Goal: Information Seeking & Learning: Find specific fact

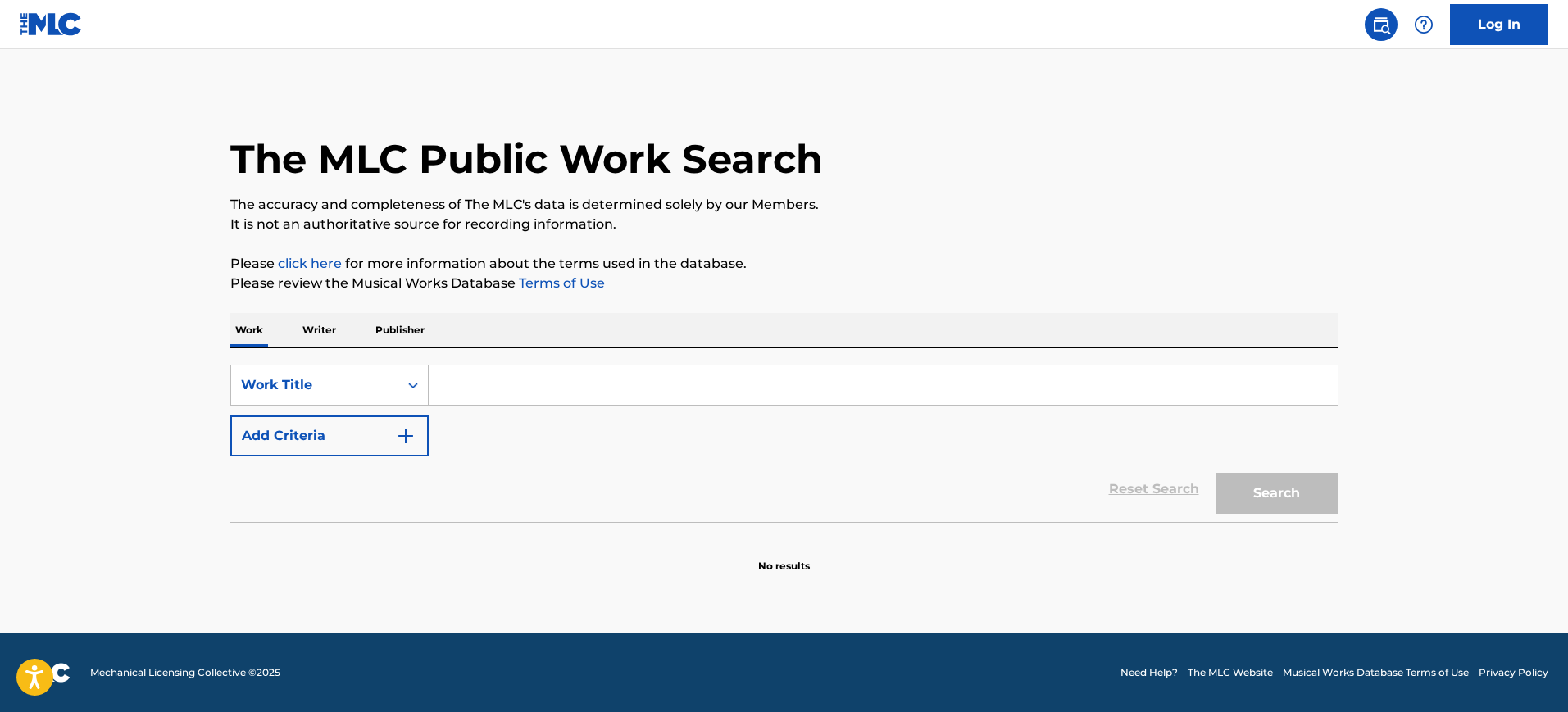
click at [545, 375] on input "Search Form" at bounding box center [883, 385] width 909 height 39
type input "Nails, Hair, Hips Heels"
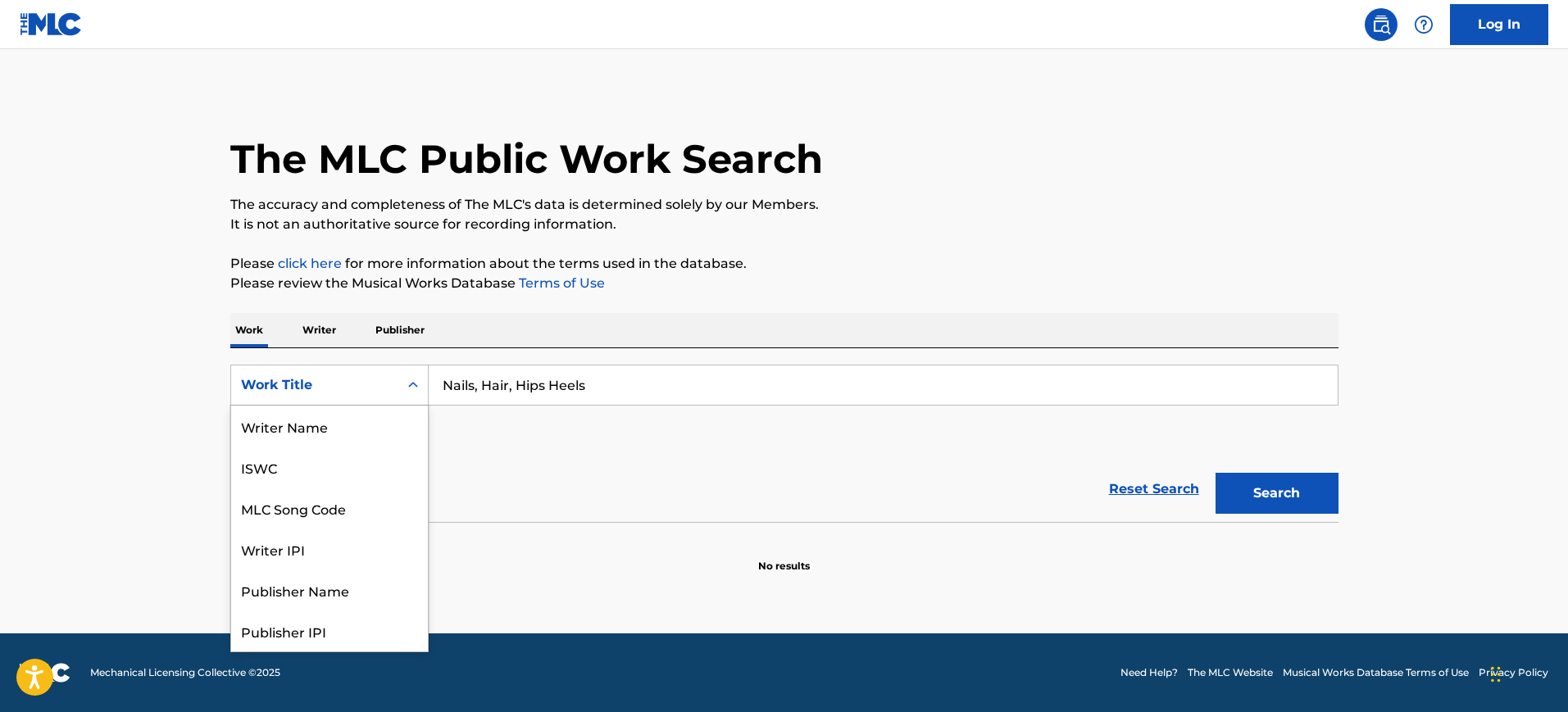
click at [330, 376] on div "Work Title" at bounding box center [315, 385] width 148 height 20
click at [785, 560] on p "No results" at bounding box center [784, 556] width 52 height 35
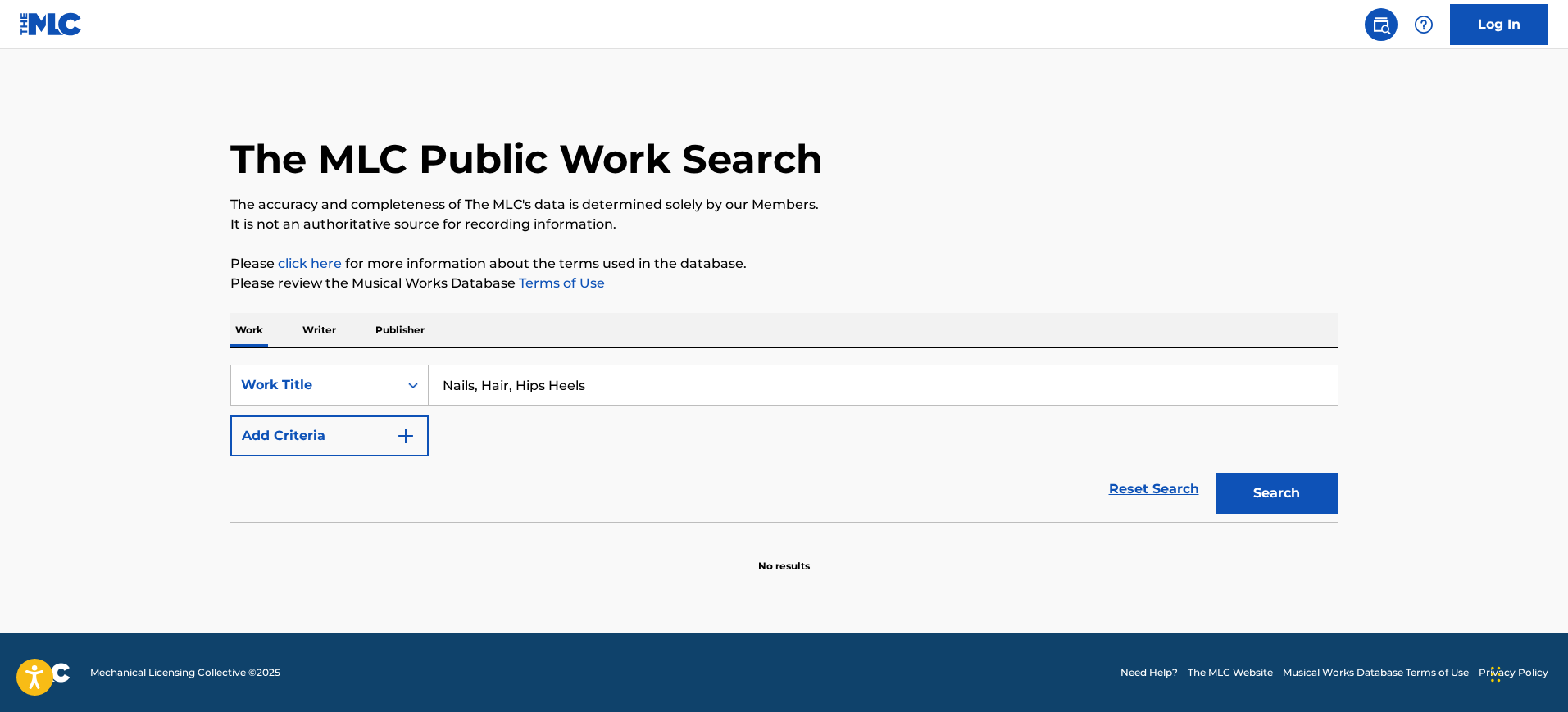
click at [1320, 494] on button "Search" at bounding box center [1276, 492] width 123 height 41
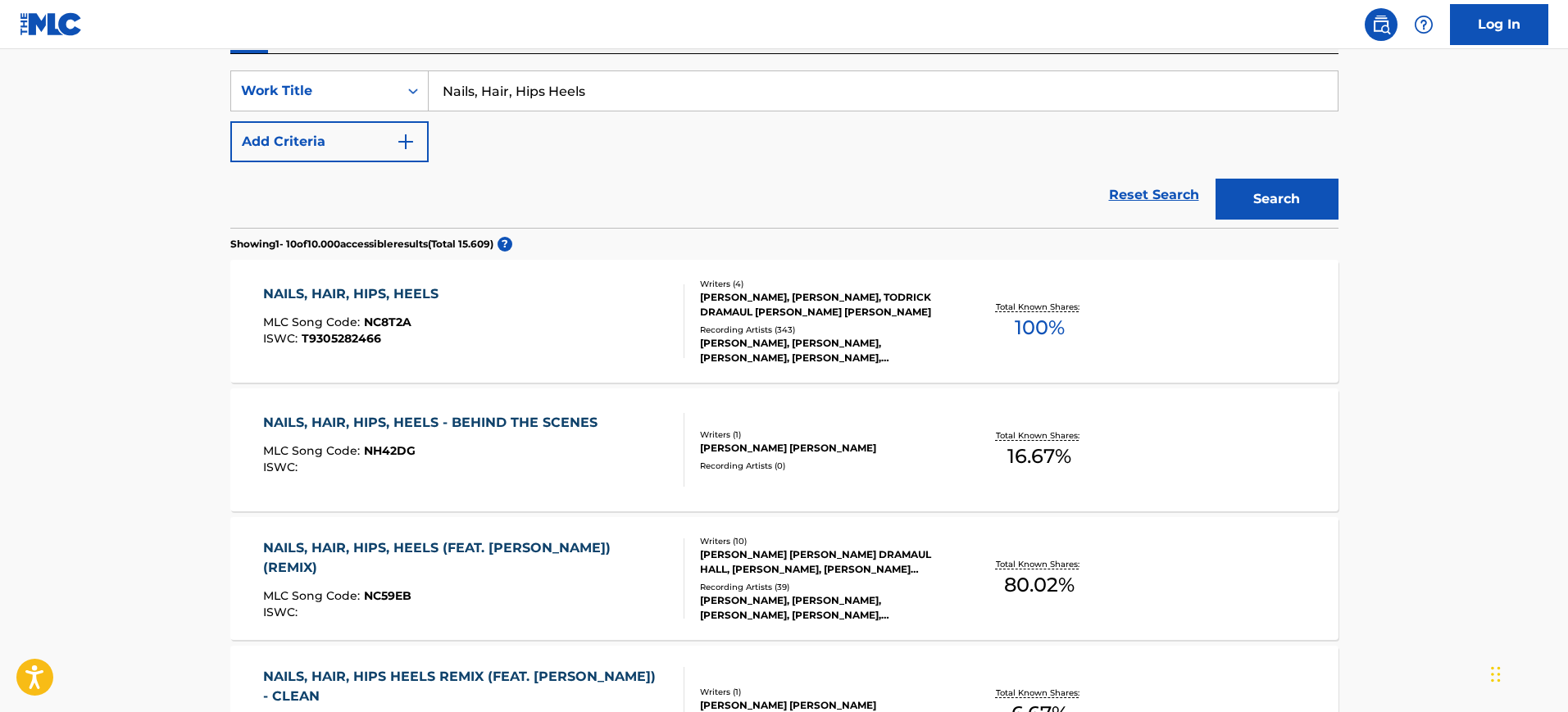
scroll to position [307, 0]
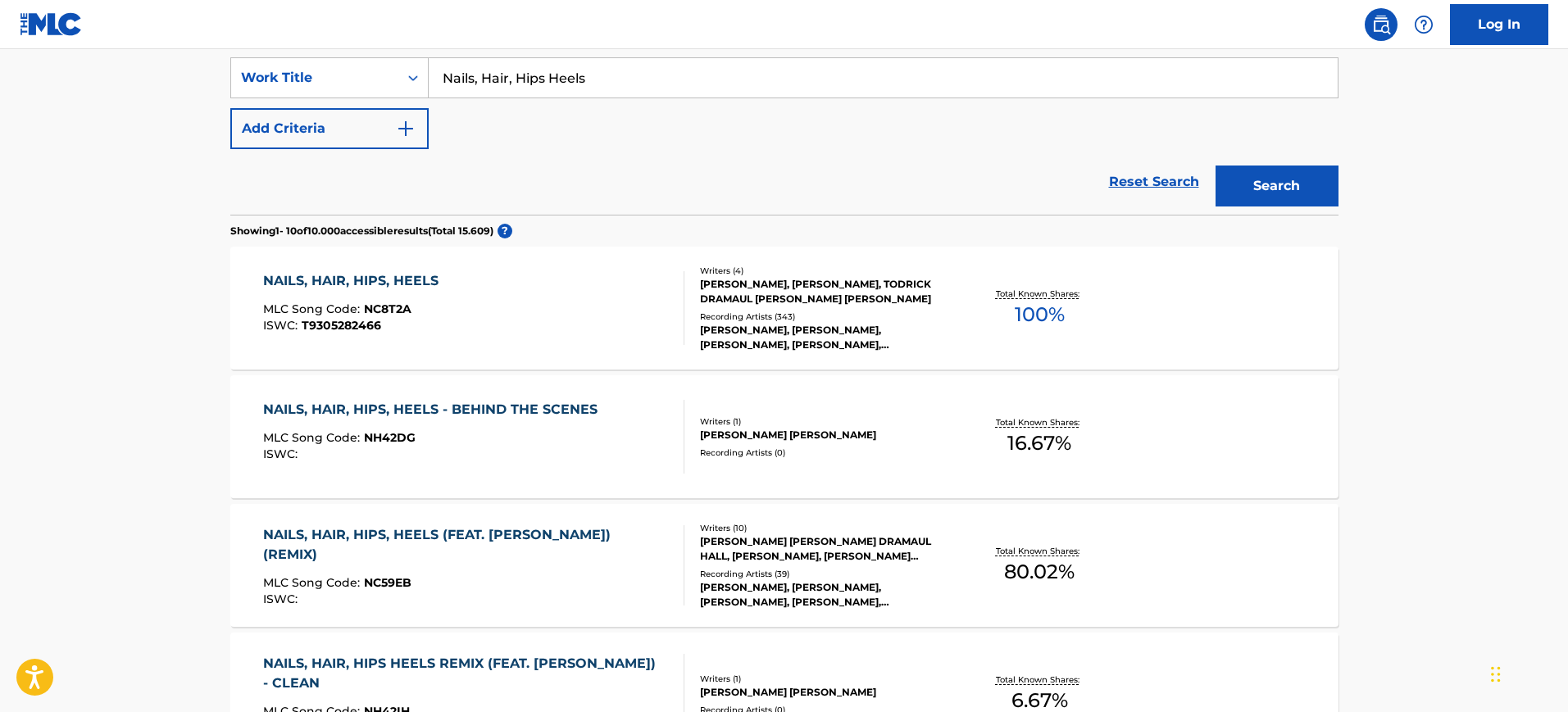
click at [455, 302] on div "NAILS, HAIR, HIPS, HEELS MLC Song Code : NC8T2A ISWC : T9305282466" at bounding box center [473, 307] width 421 height 74
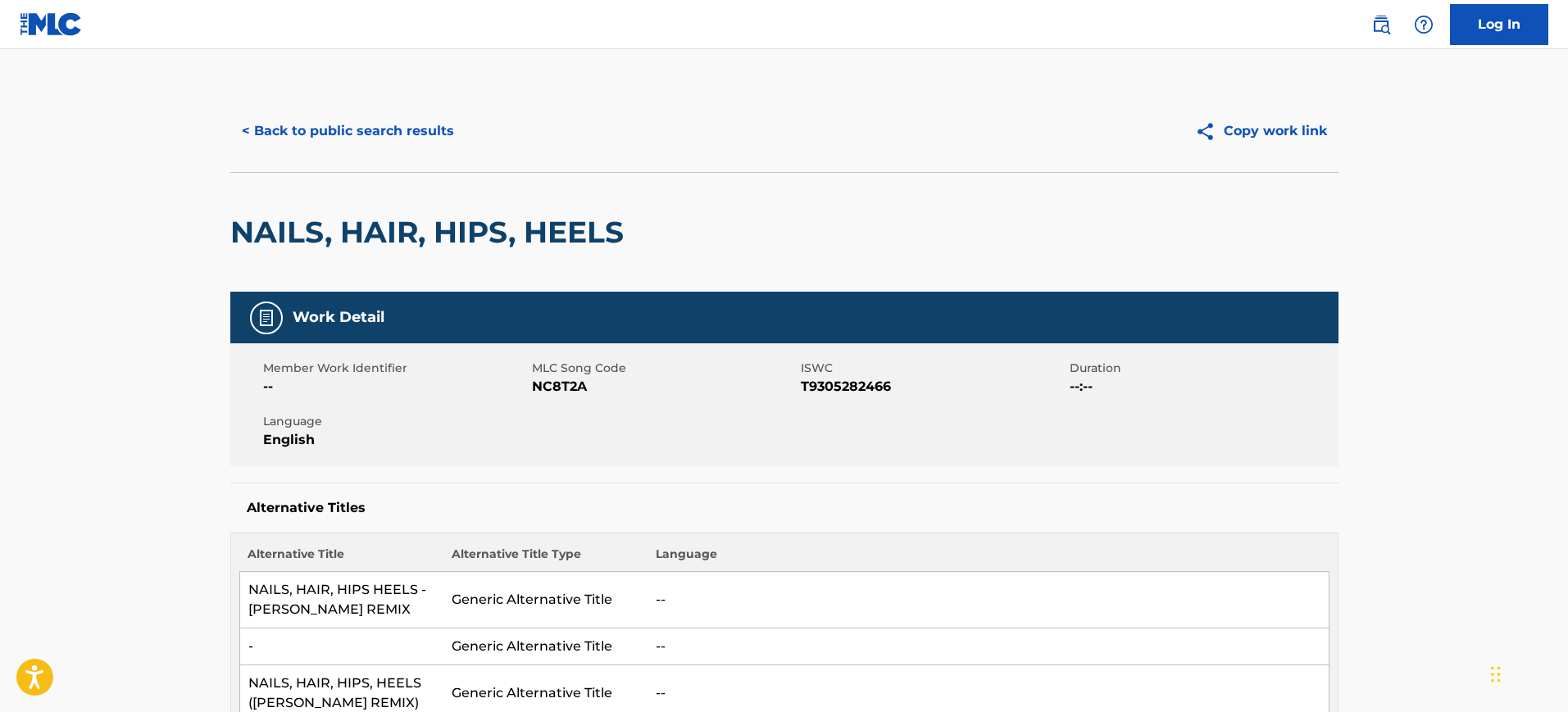
click at [262, 125] on button "< Back to public search results" at bounding box center [348, 130] width 235 height 41
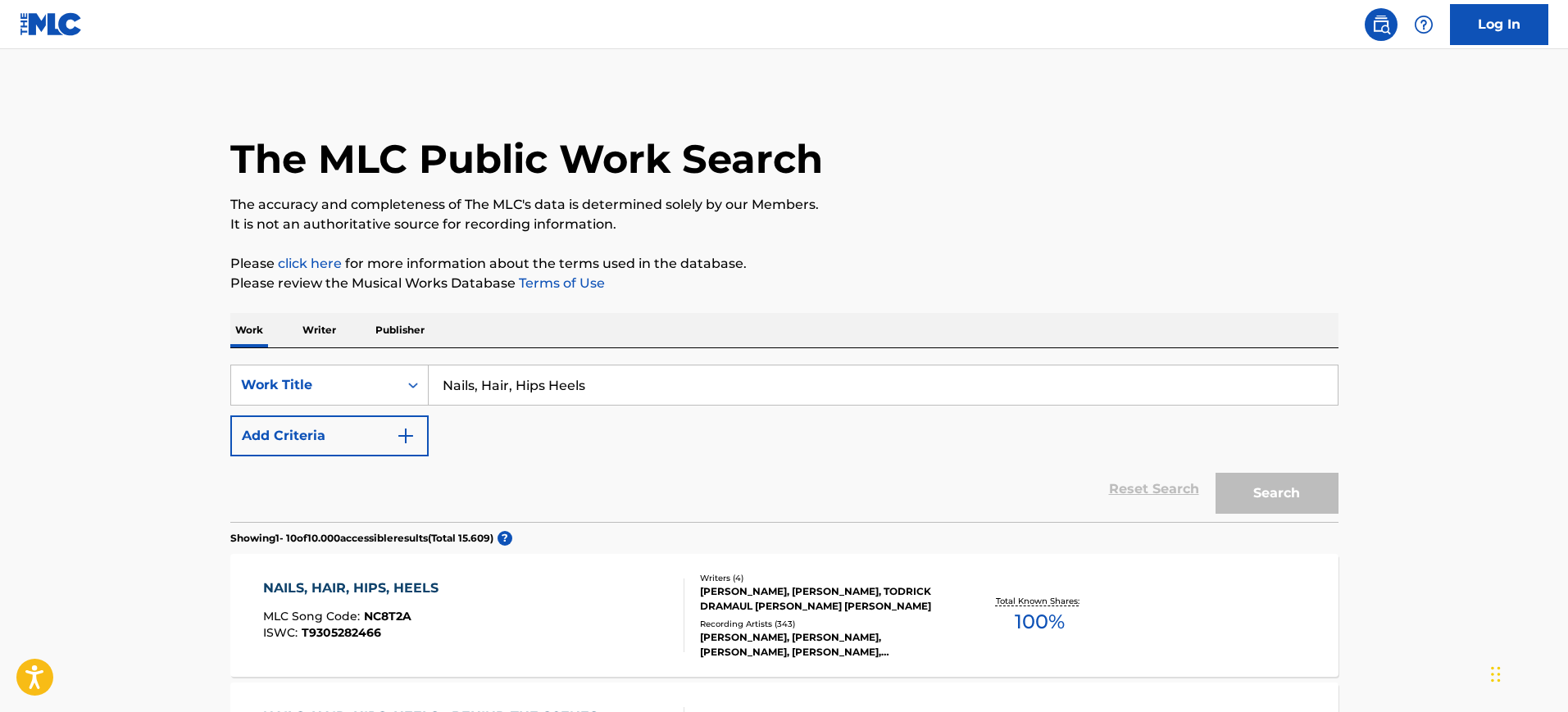
scroll to position [307, 0]
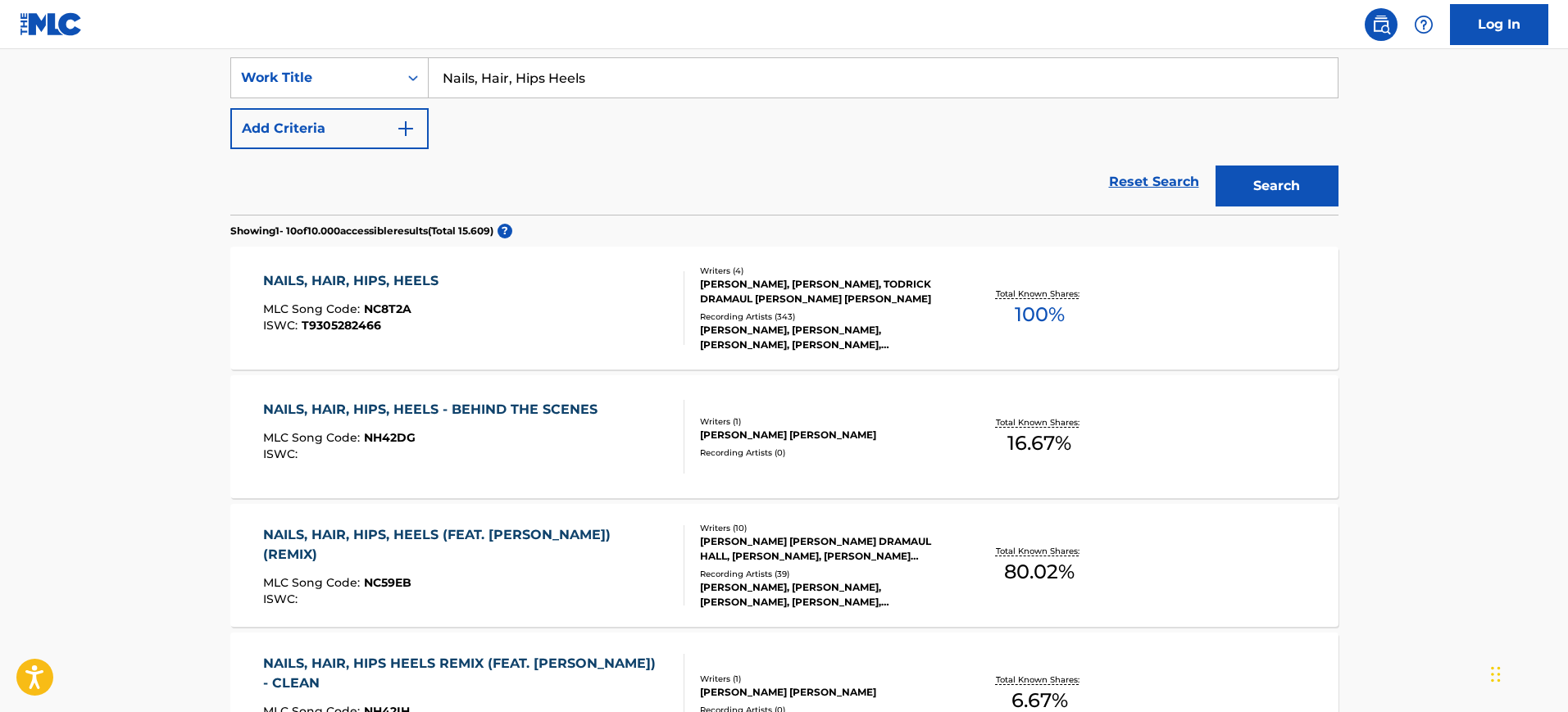
click at [802, 291] on div "[PERSON_NAME], [PERSON_NAME], TODRICK DRAMAUL [PERSON_NAME] [PERSON_NAME]" at bounding box center [823, 292] width 247 height 29
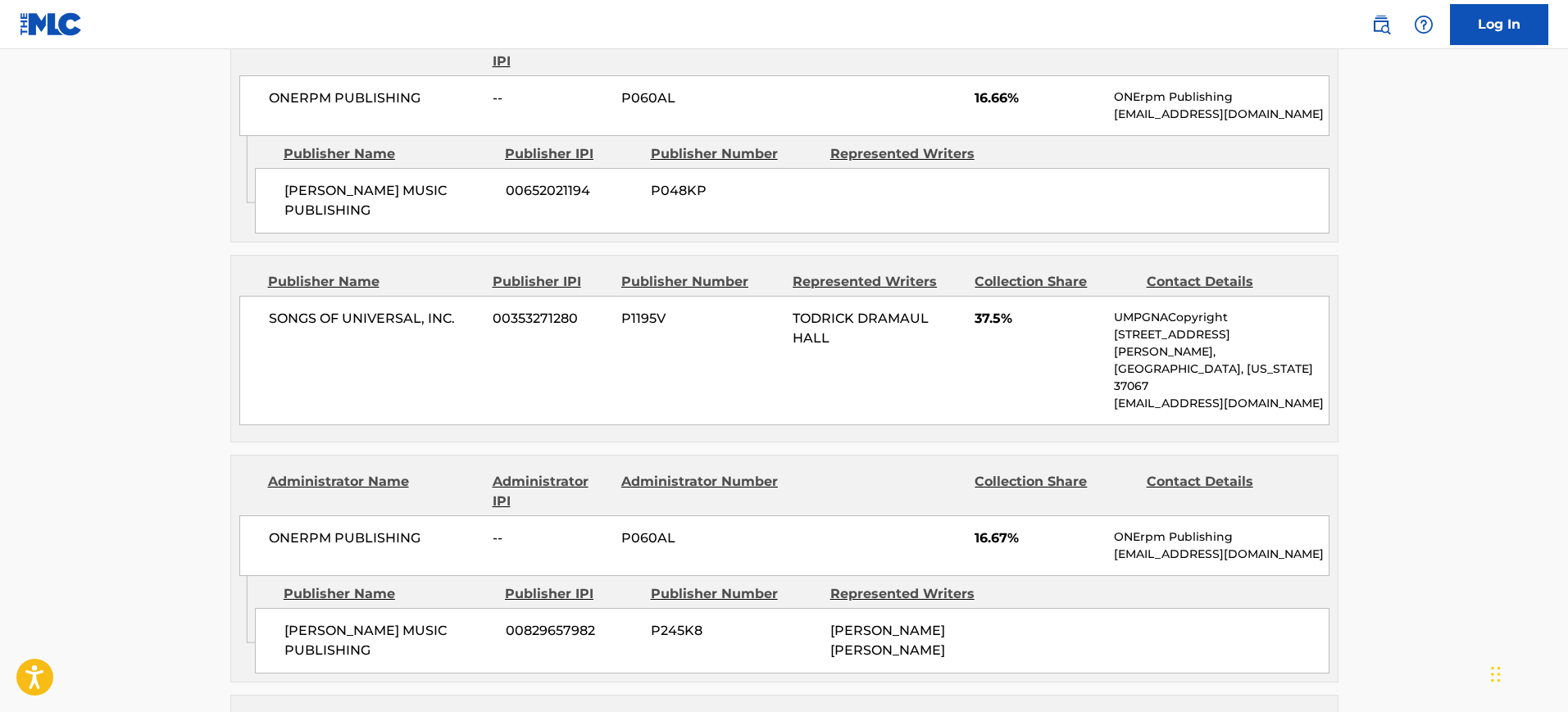
scroll to position [922, 0]
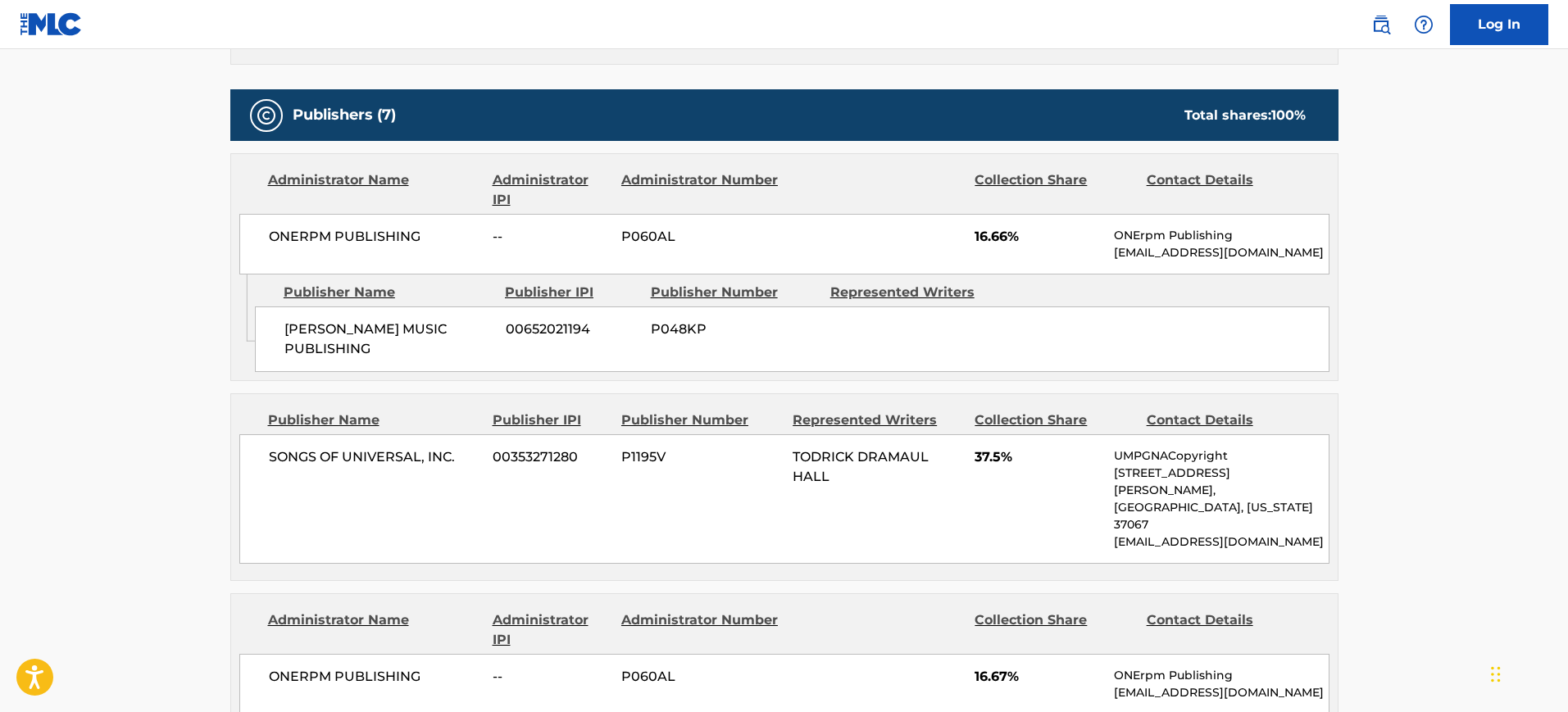
click at [524, 325] on span "00652021194" at bounding box center [572, 329] width 133 height 20
copy span "00652021194"
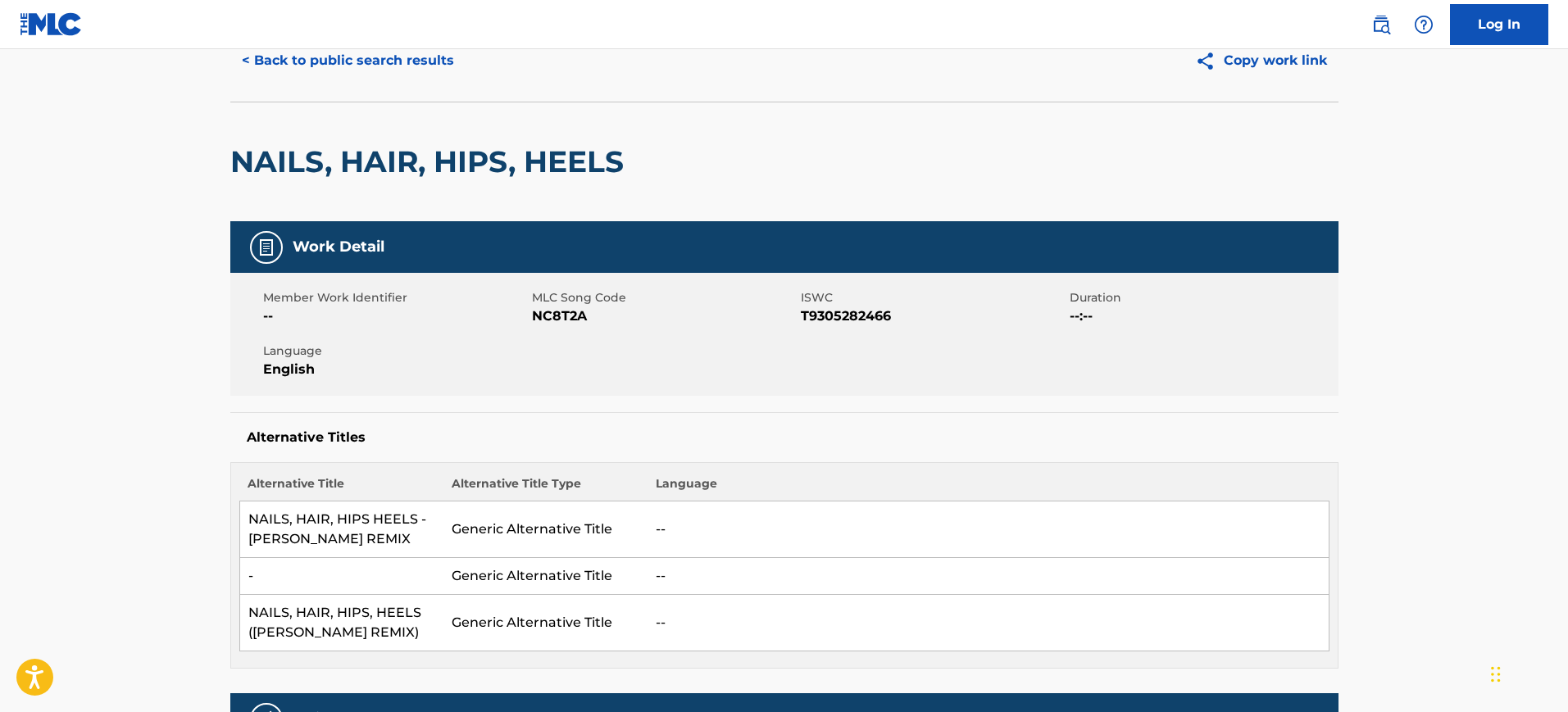
scroll to position [0, 0]
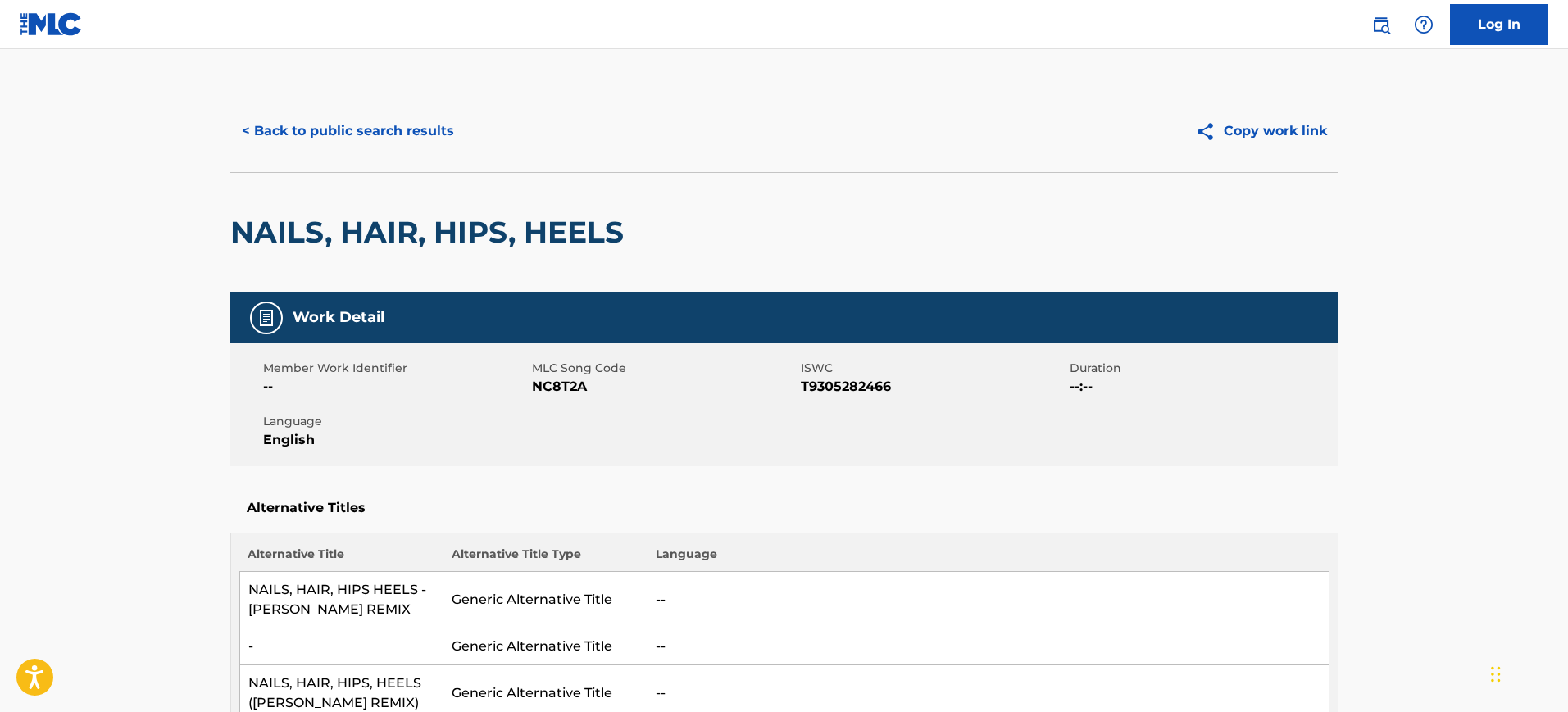
click at [258, 139] on button "< Back to public search results" at bounding box center [348, 130] width 235 height 41
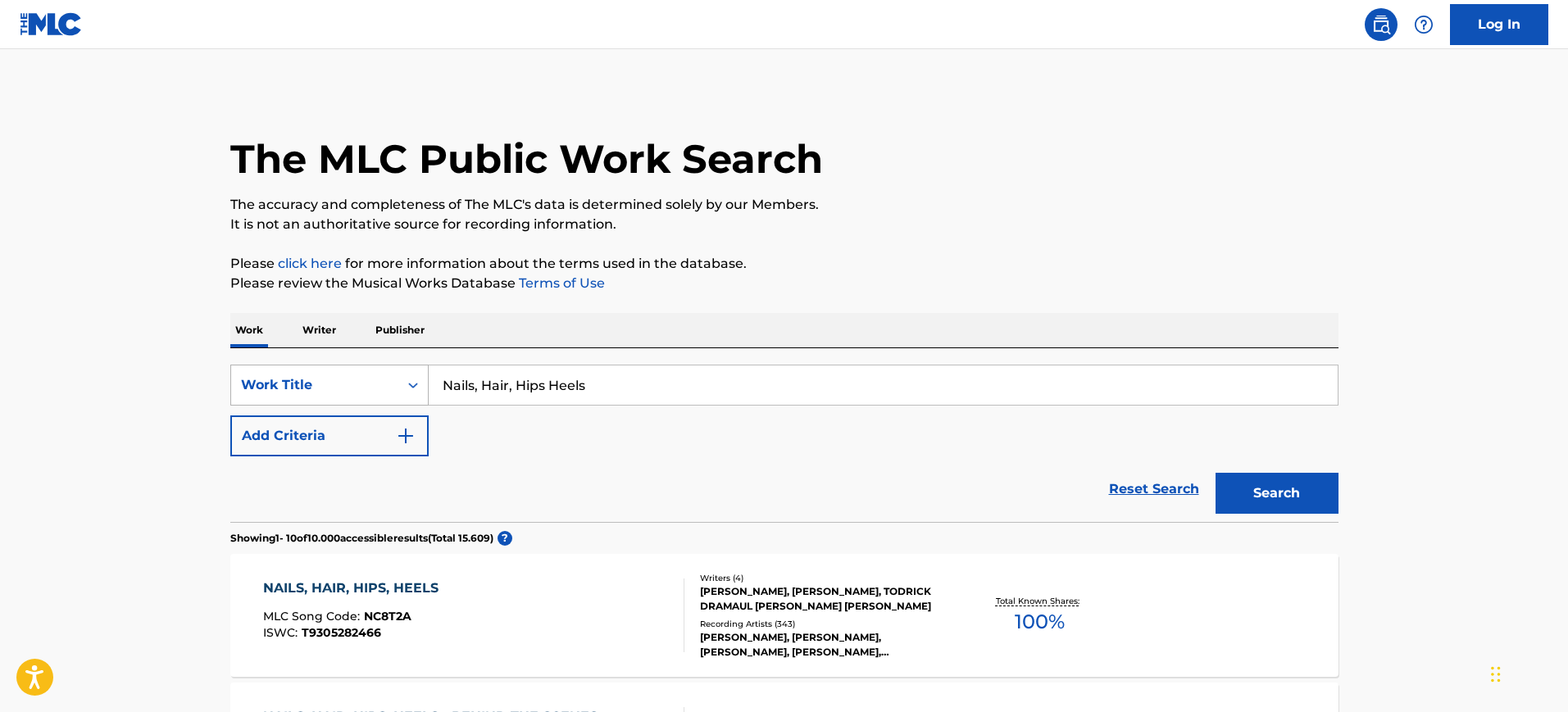
click at [375, 373] on div "Work Title" at bounding box center [314, 385] width 167 height 31
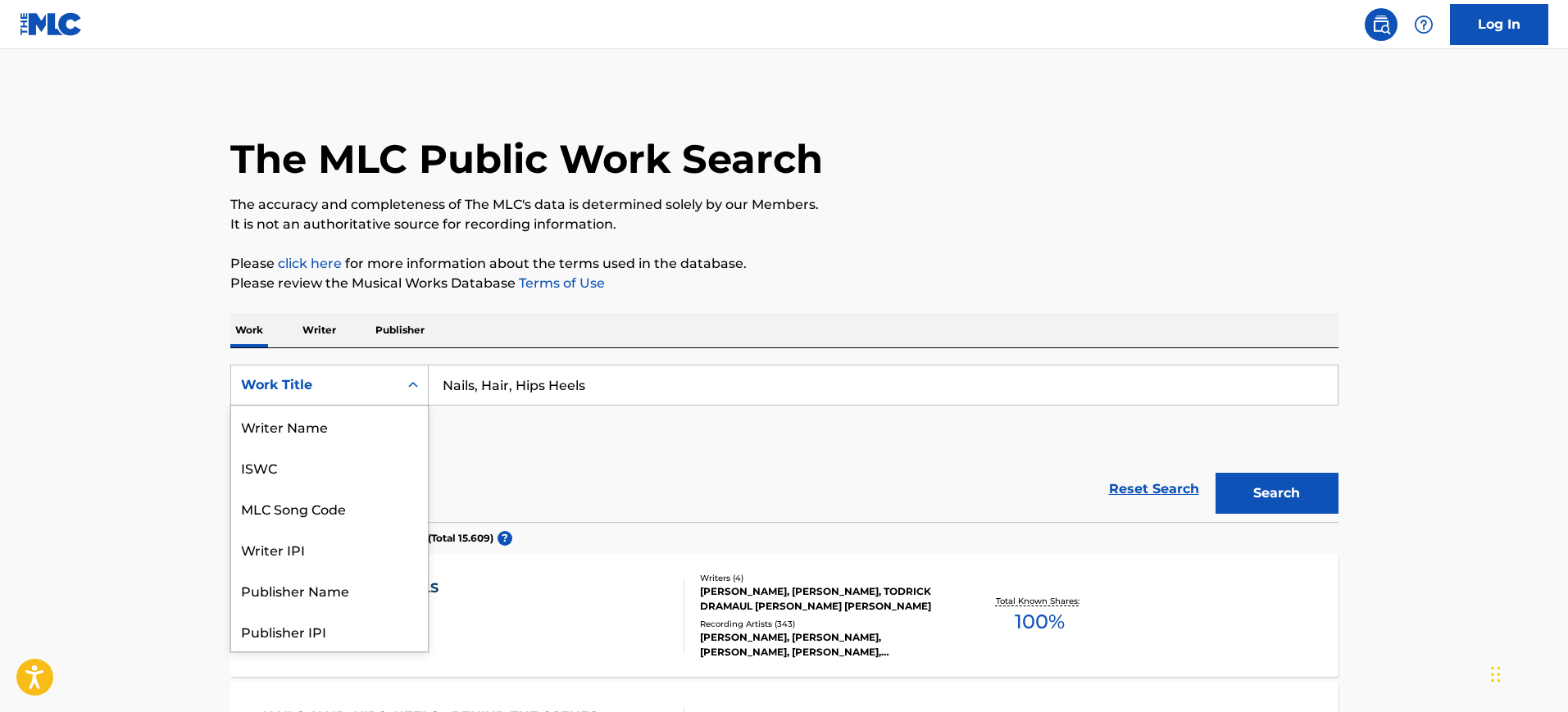
scroll to position [82, 0]
click at [260, 558] on div "Publisher IPI" at bounding box center [329, 548] width 197 height 41
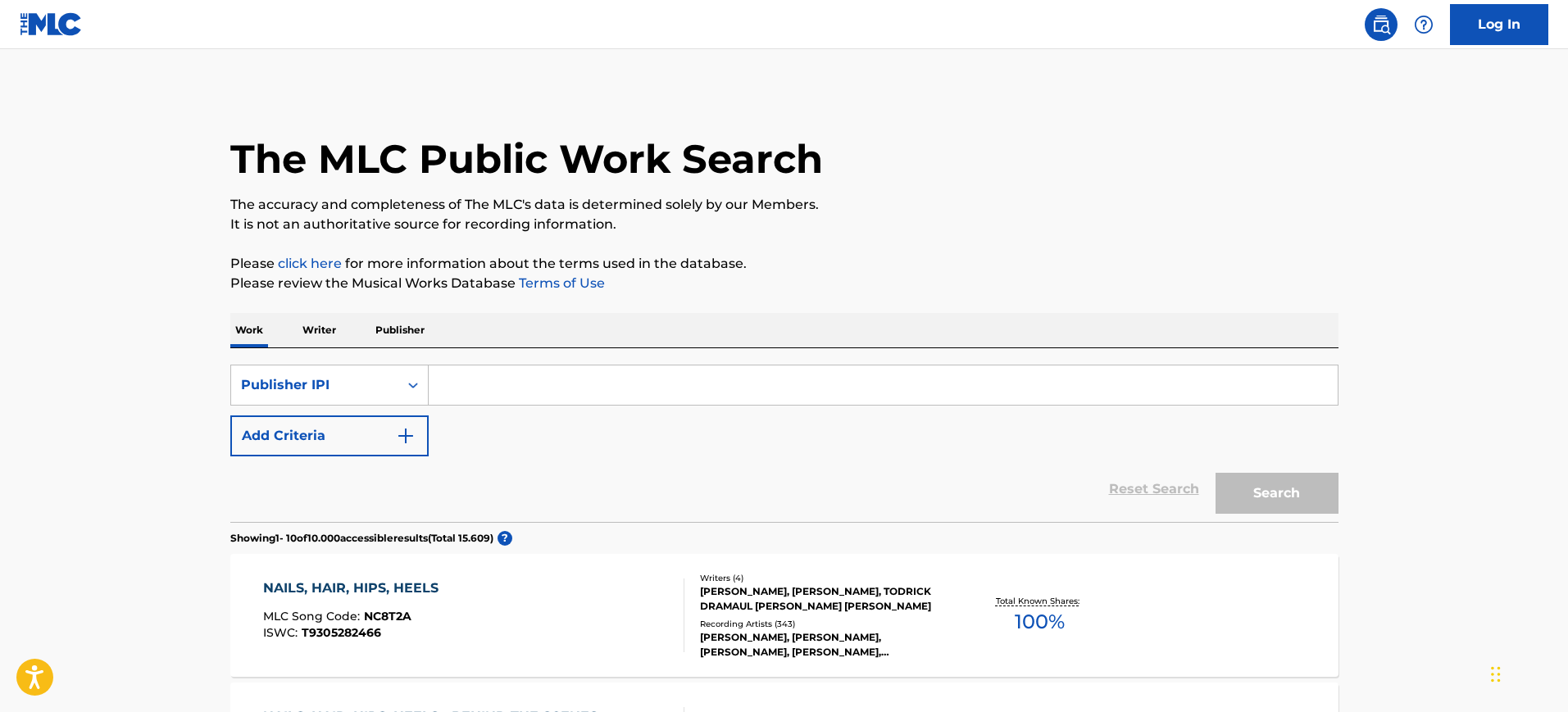
click at [574, 380] on input "Search Form" at bounding box center [883, 385] width 909 height 39
paste input "00652021194"
type input "00652021194"
click at [1326, 488] on button "Search" at bounding box center [1276, 492] width 123 height 41
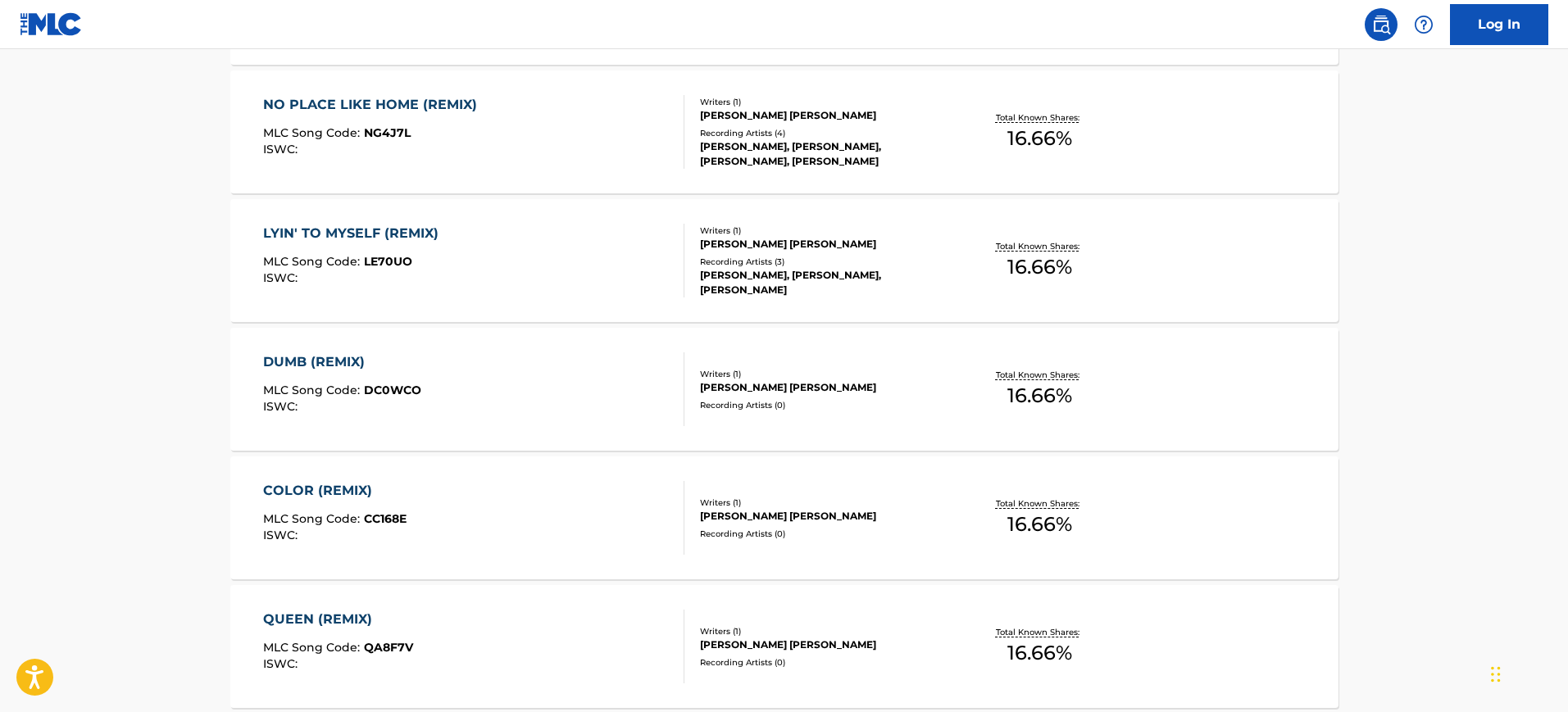
scroll to position [474, 0]
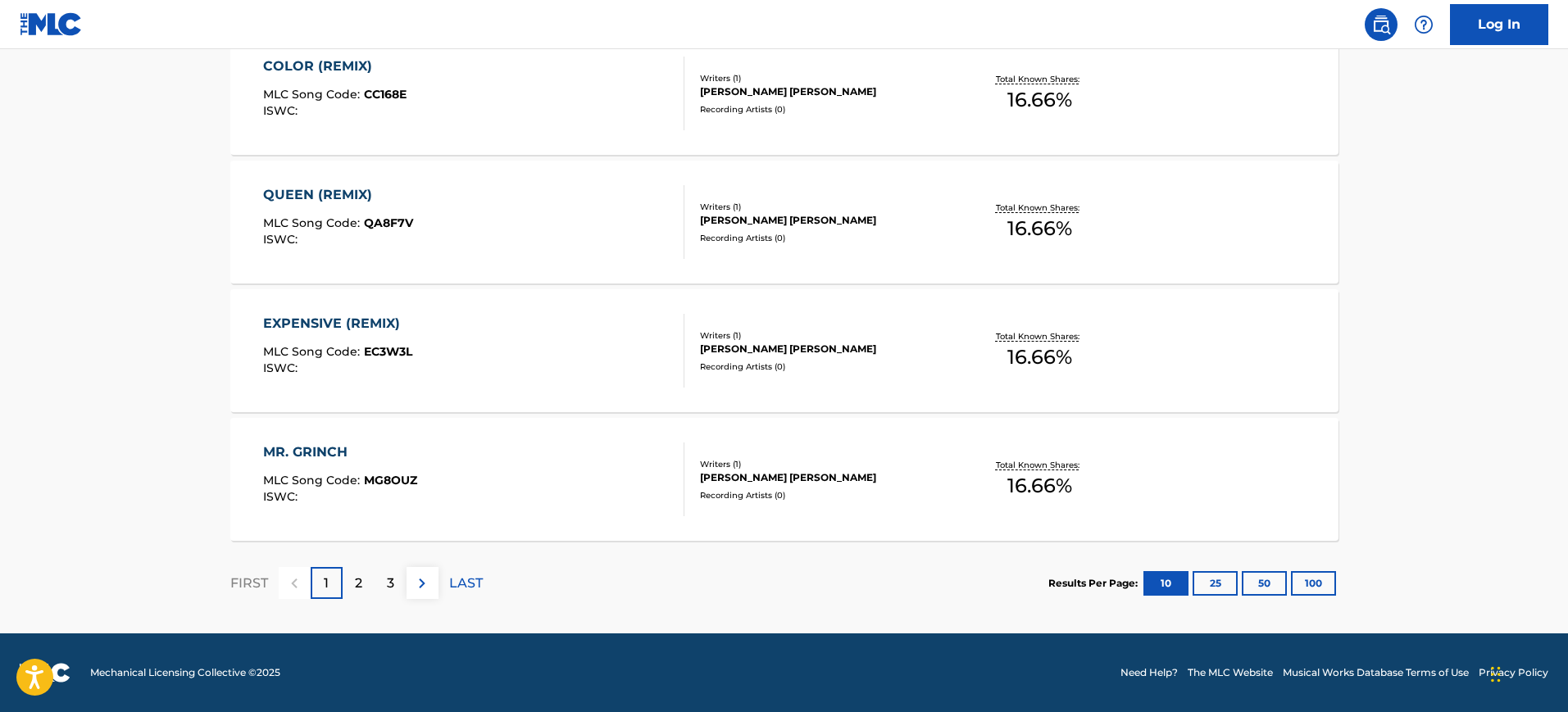
click at [355, 588] on p "2" at bounding box center [358, 583] width 7 height 20
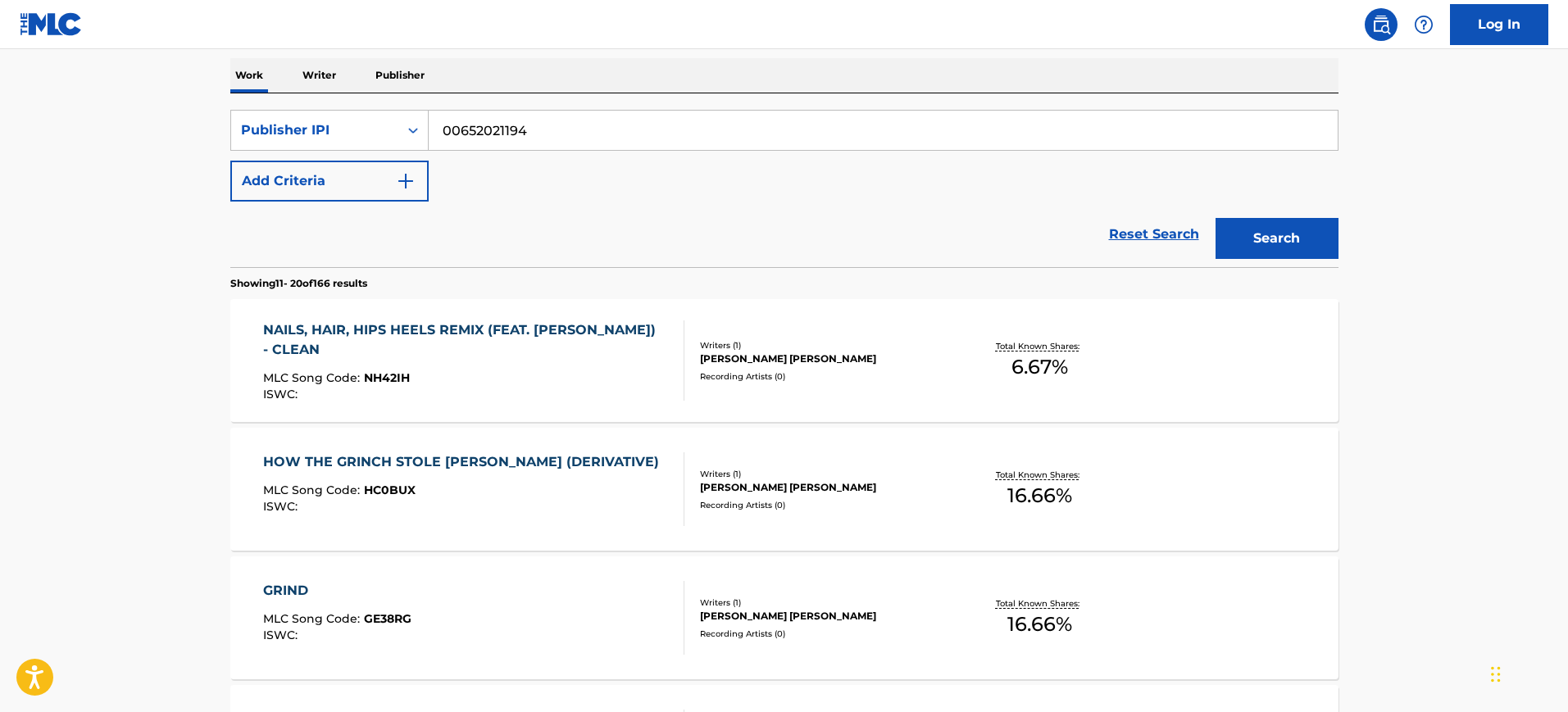
scroll to position [372, 0]
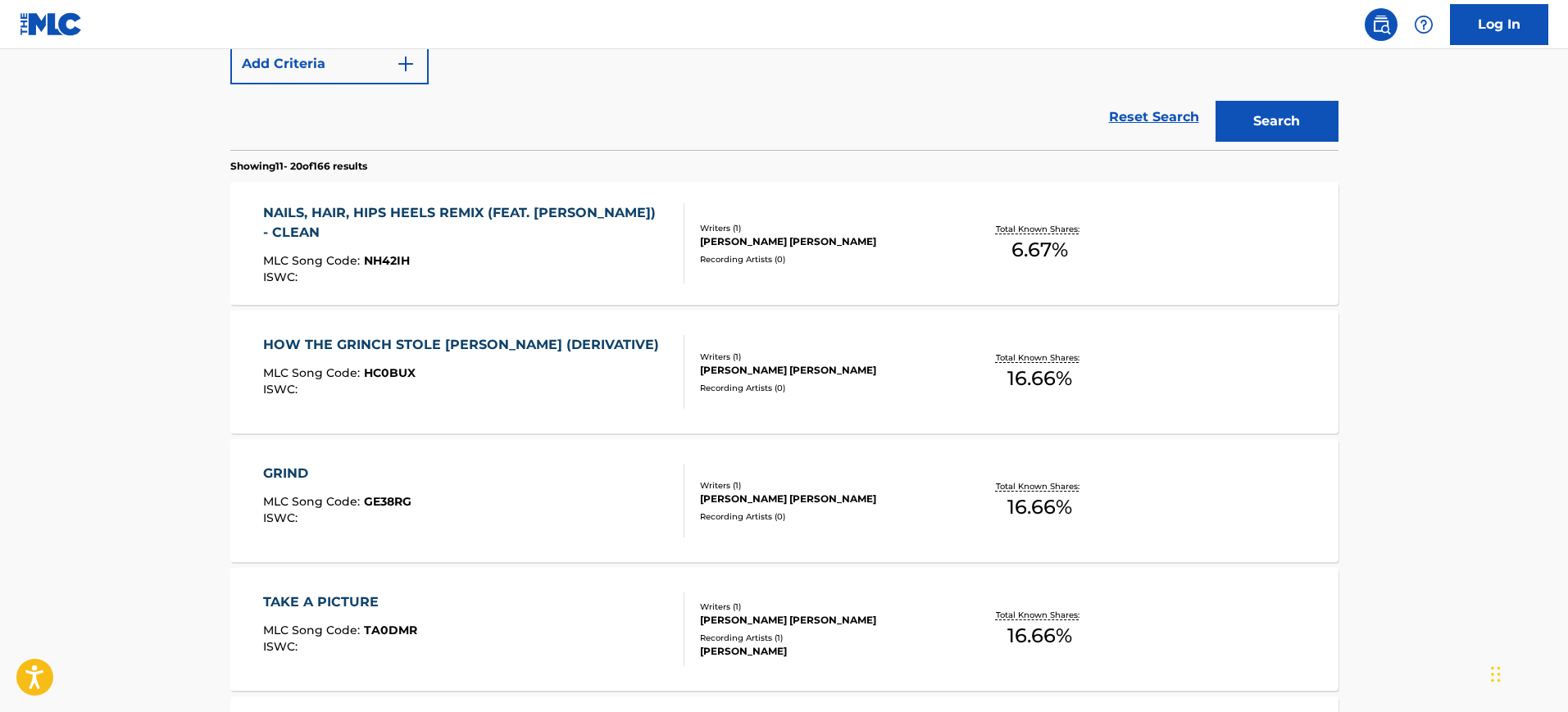
click at [462, 254] on div "MLC Song Code : NH42IH" at bounding box center [466, 263] width 407 height 16
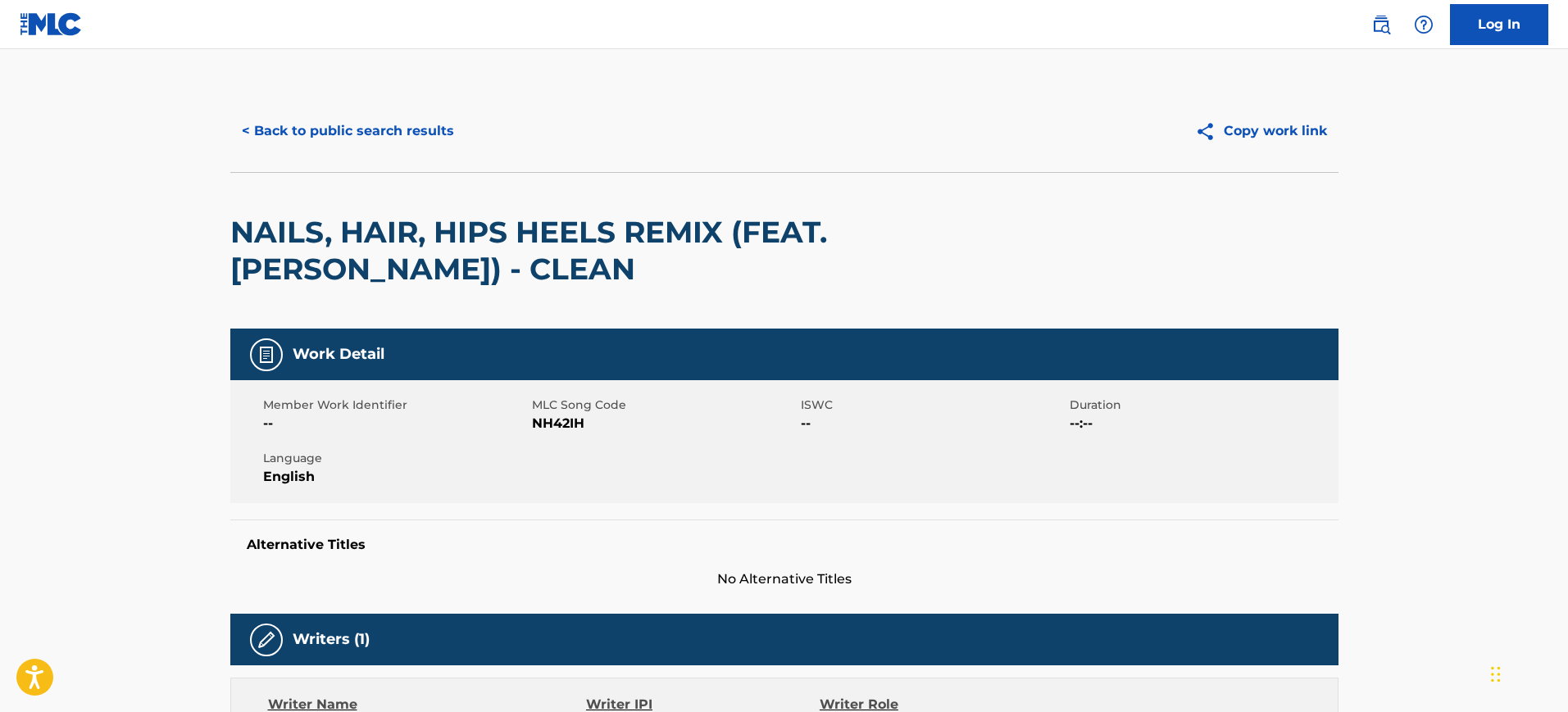
click at [291, 136] on button "< Back to public search results" at bounding box center [348, 130] width 235 height 41
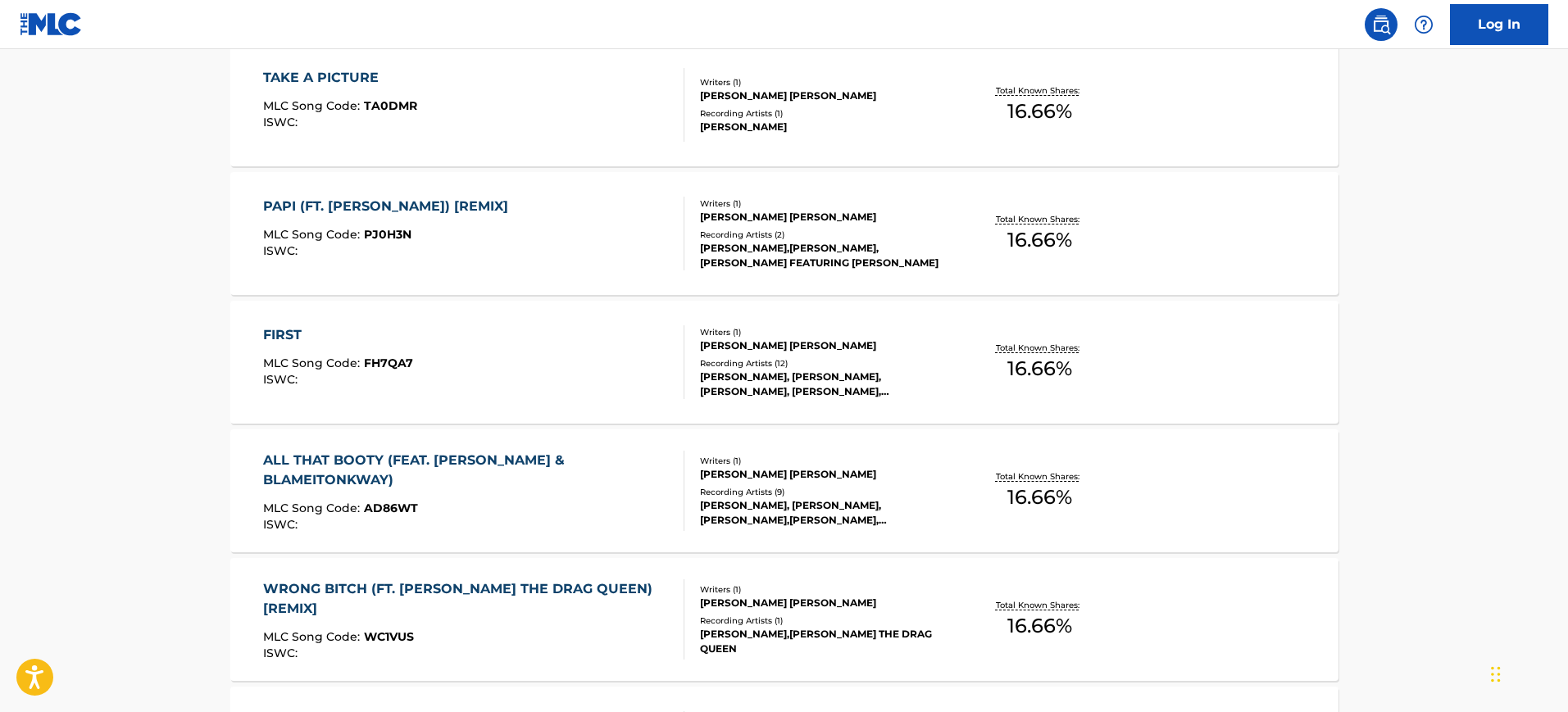
scroll to position [1080, 0]
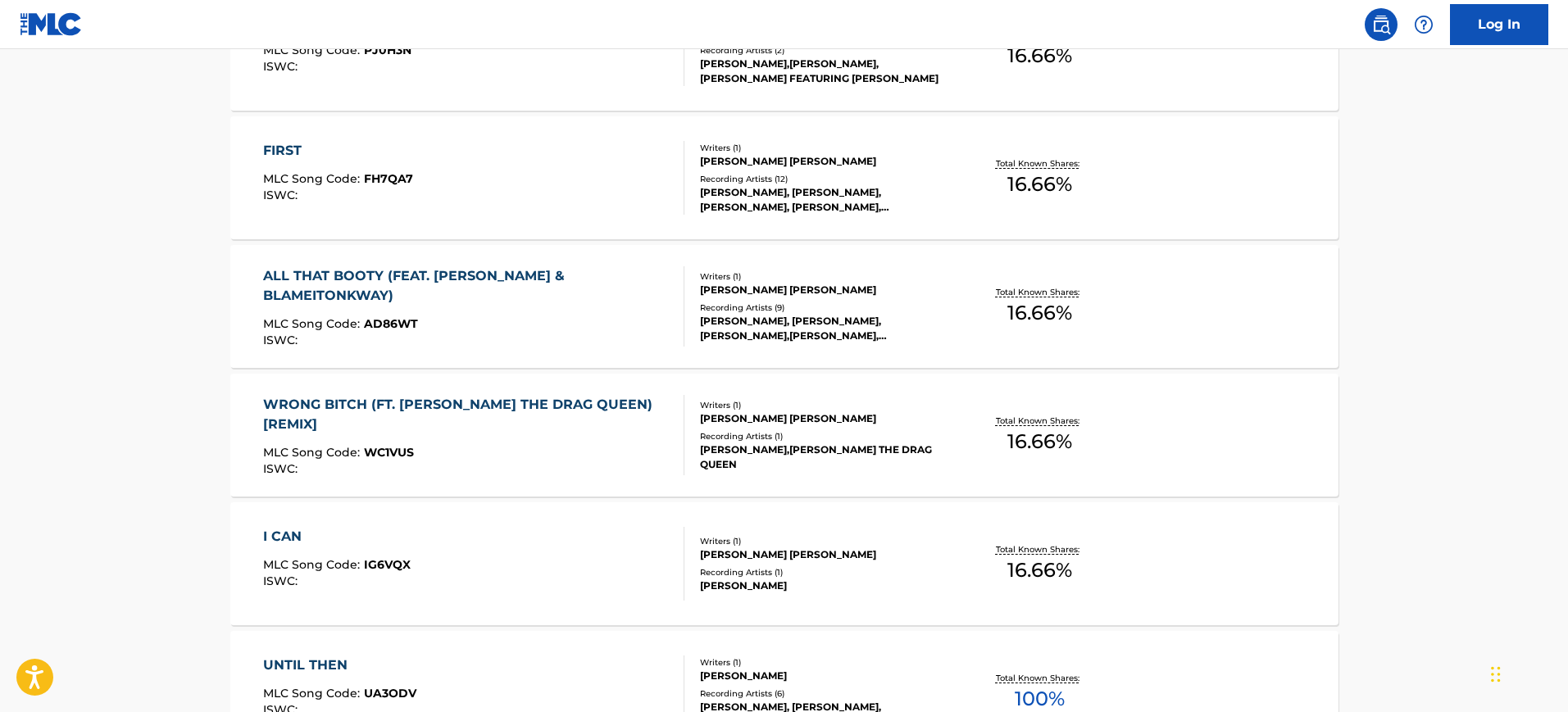
click at [522, 308] on div "ALL THAT BOOTY (FEAT. [PERSON_NAME] & BLAMEITONKWAY) MLC Song Code : AD86WT ISW…" at bounding box center [466, 306] width 407 height 80
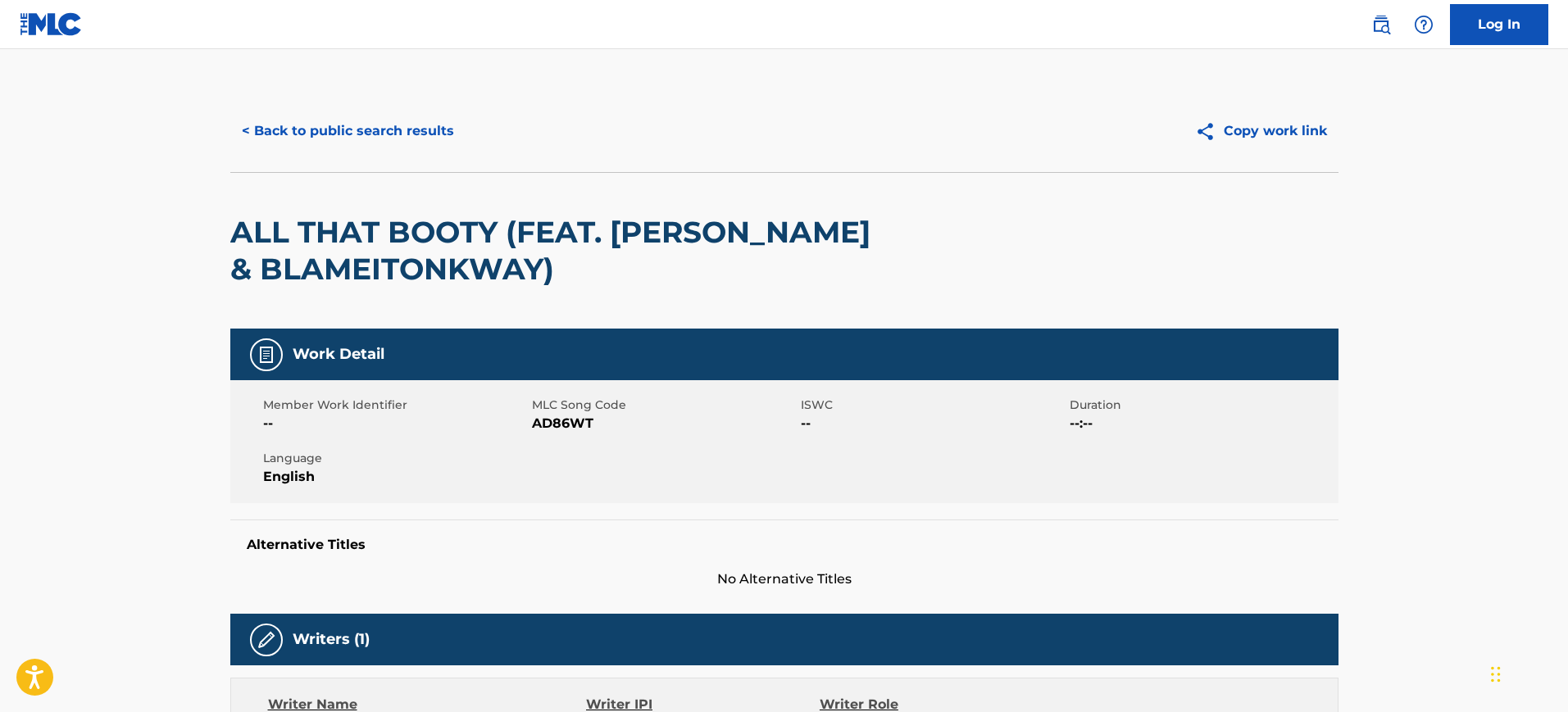
click at [243, 140] on button "< Back to public search results" at bounding box center [348, 130] width 235 height 41
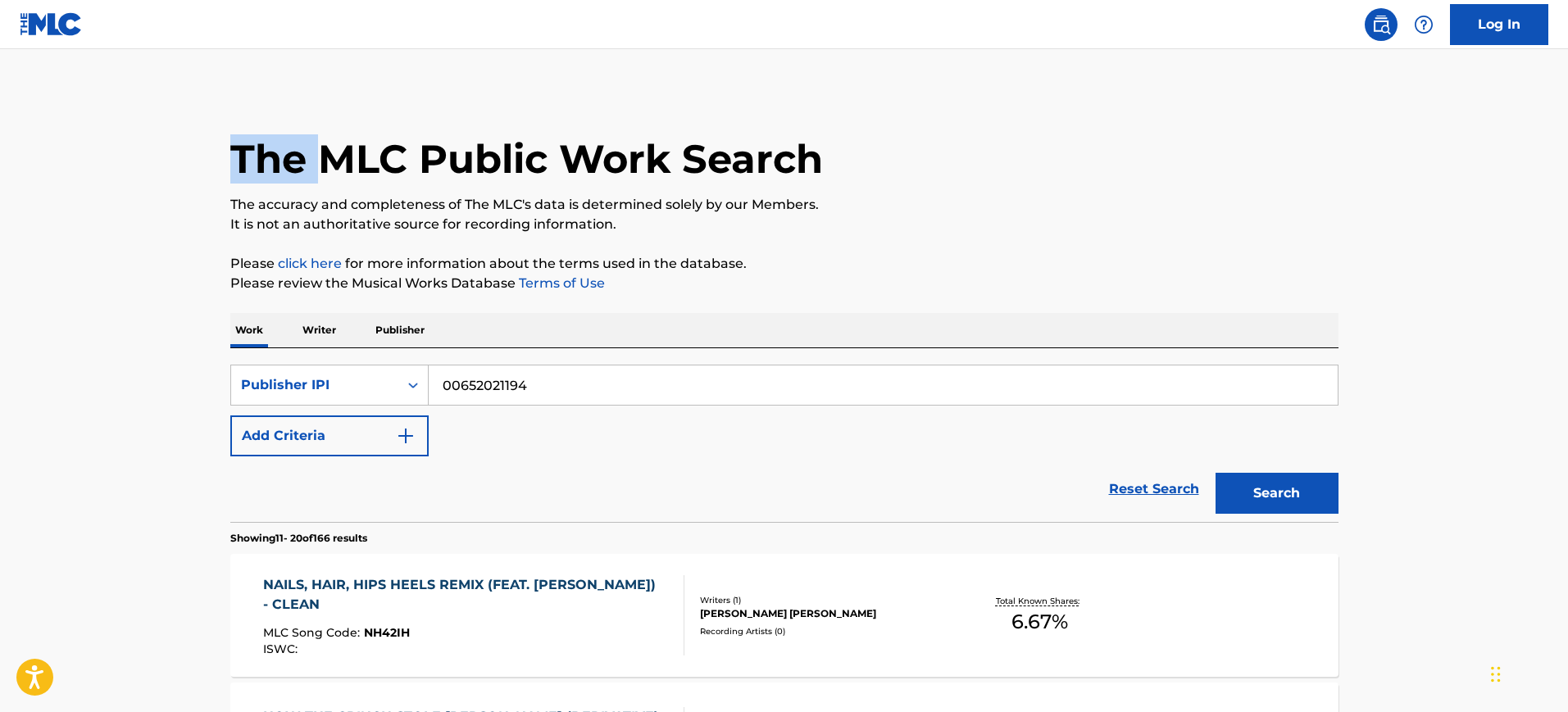
drag, startPoint x: 322, startPoint y: 139, endPoint x: 158, endPoint y: 15, distance: 205.6
